Goal: Transaction & Acquisition: Download file/media

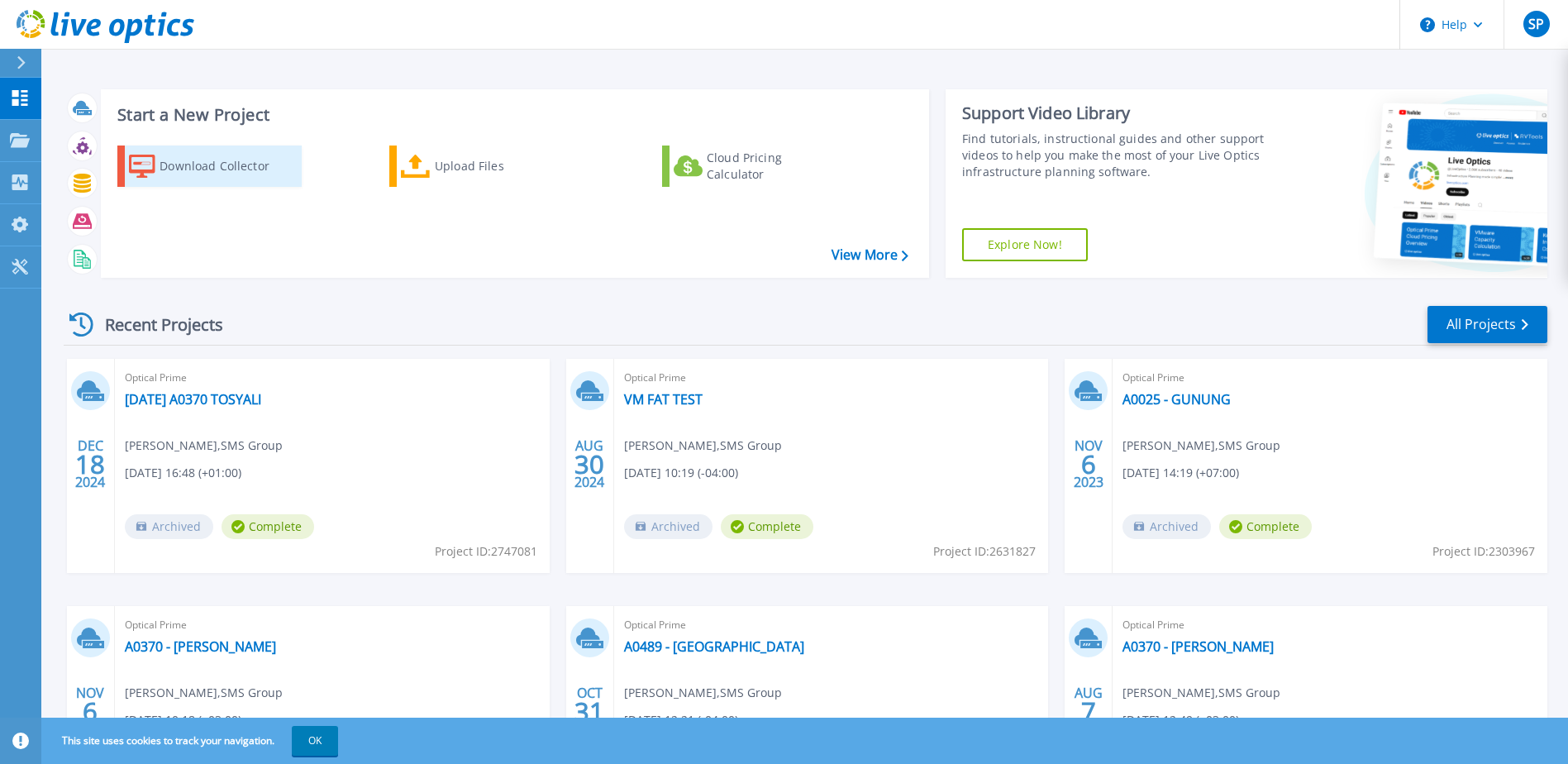
click at [245, 182] on link "Download Collector" at bounding box center [209, 166] width 184 height 41
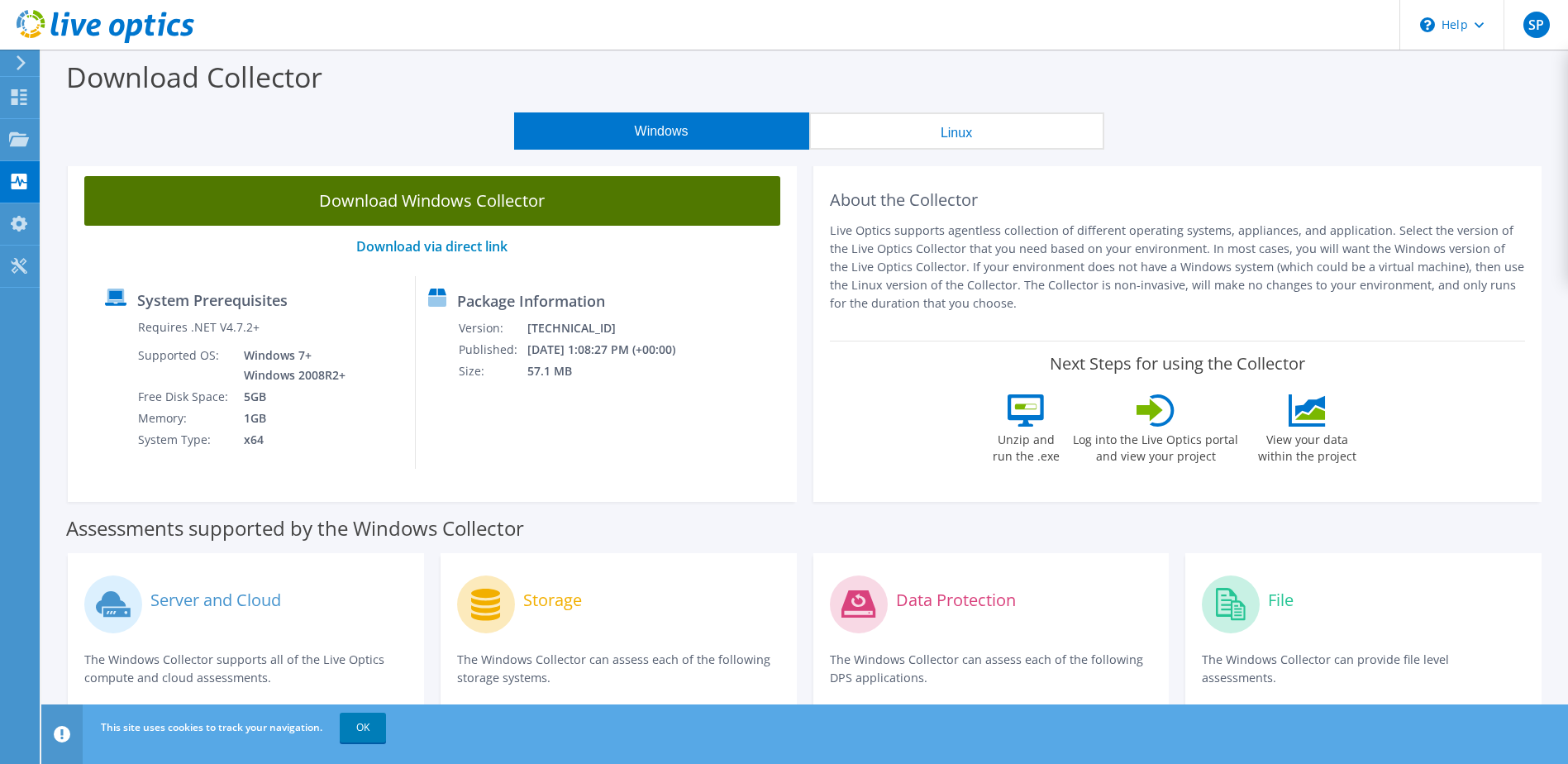
click at [483, 202] on link "Download Windows Collector" at bounding box center [432, 201] width 696 height 50
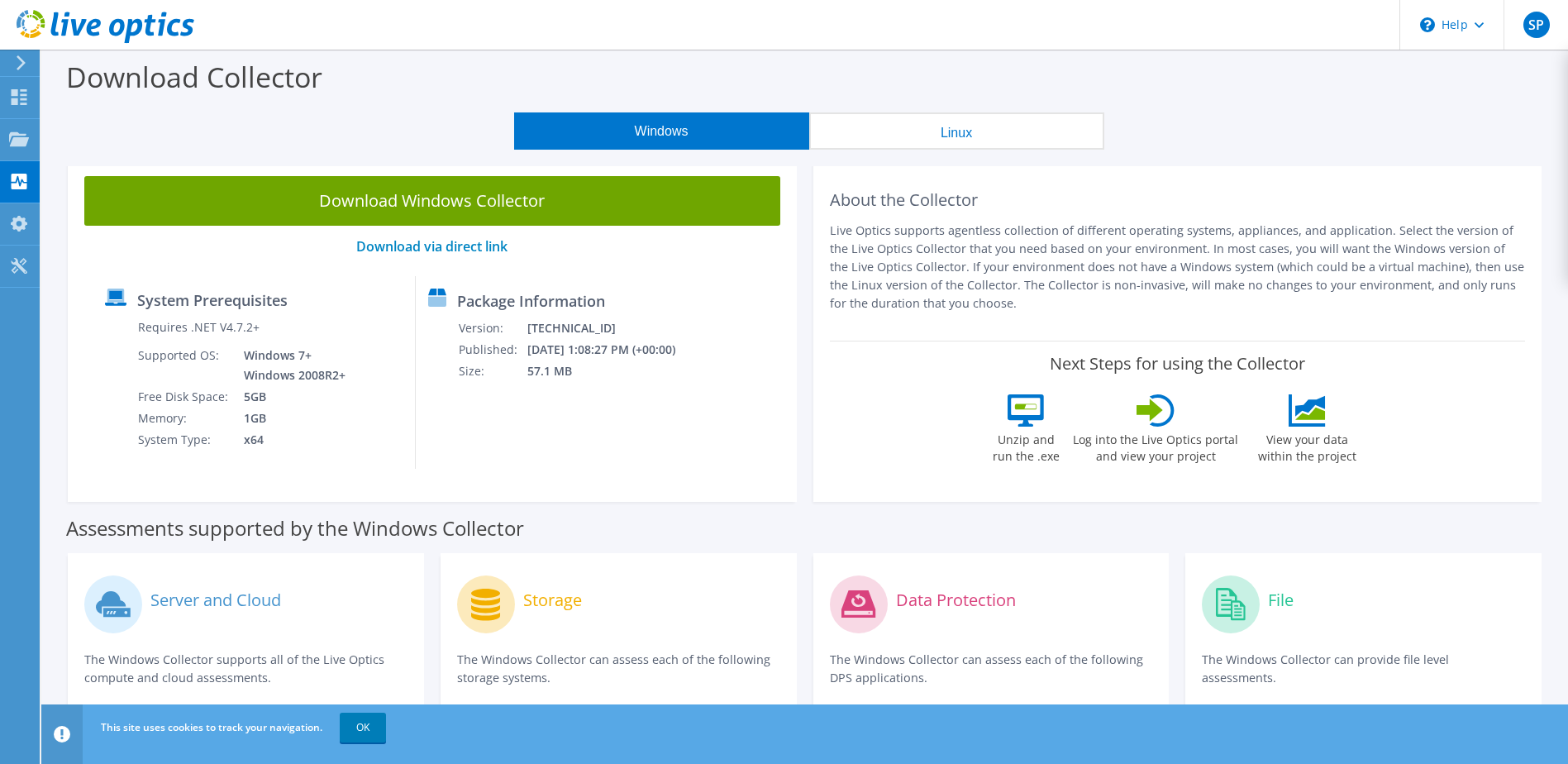
click at [1101, 147] on button "Linux" at bounding box center [957, 131] width 295 height 37
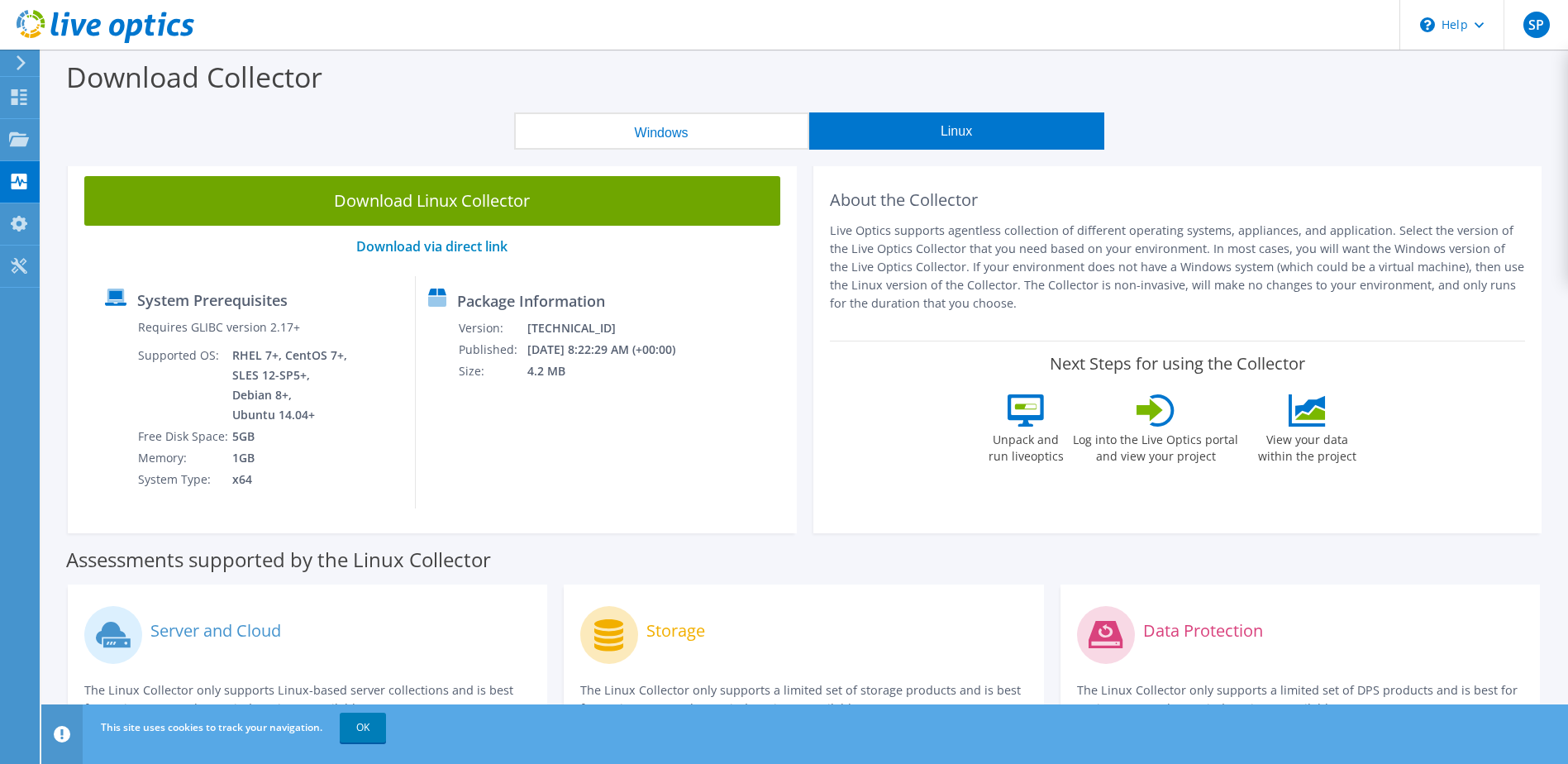
click at [757, 138] on button "Windows" at bounding box center [662, 131] width 295 height 37
